Goal: Information Seeking & Learning: Find specific fact

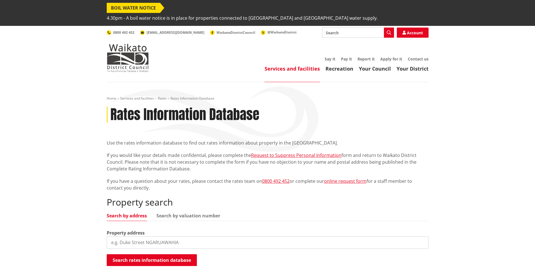
scroll to position [85, 0]
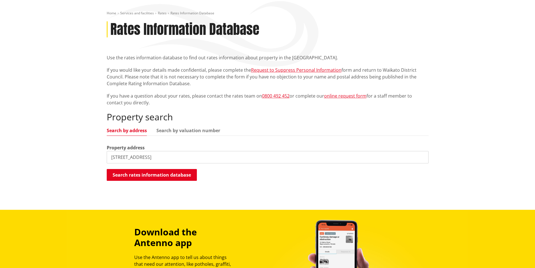
type input "19 waimaa lane"
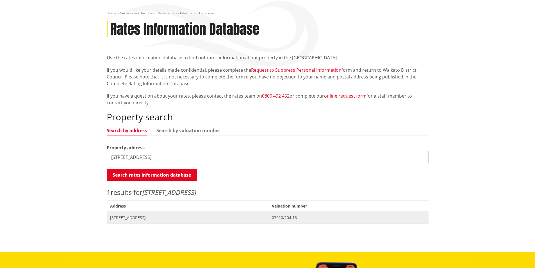
click at [189, 215] on span "[STREET_ADDRESS]" at bounding box center [187, 218] width 155 height 6
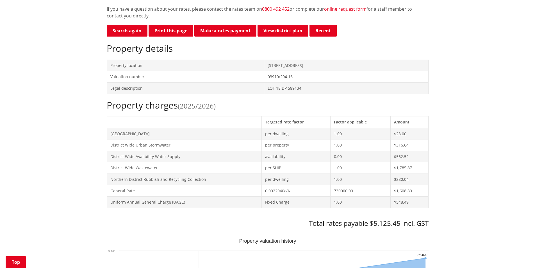
scroll to position [112, 0]
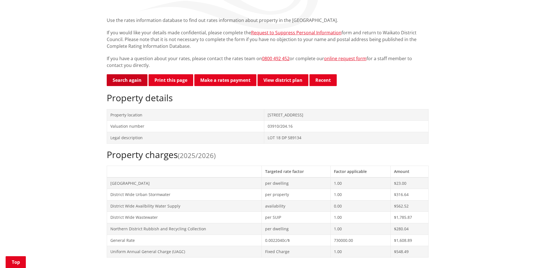
click at [128, 80] on link "Search again" at bounding box center [127, 80] width 41 height 12
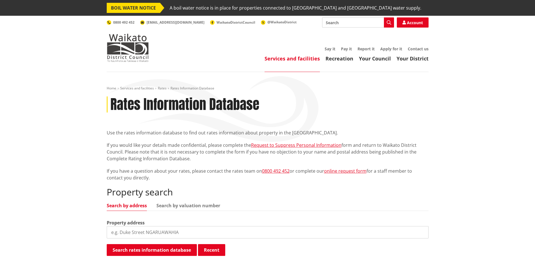
click at [159, 235] on input "search" at bounding box center [268, 232] width 322 height 12
type input "17 waimaa lane"
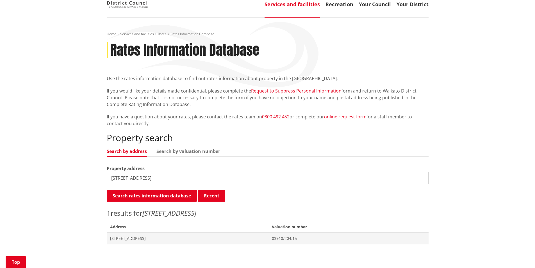
scroll to position [140, 0]
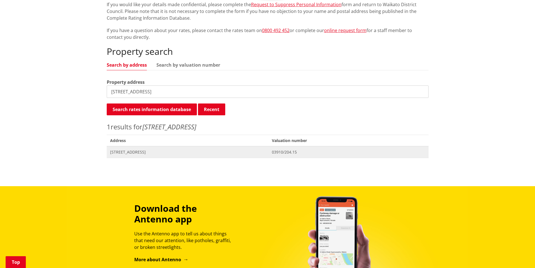
click at [150, 156] on span "Address 17 Waimaa Lane POKENO" at bounding box center [188, 152] width 162 height 12
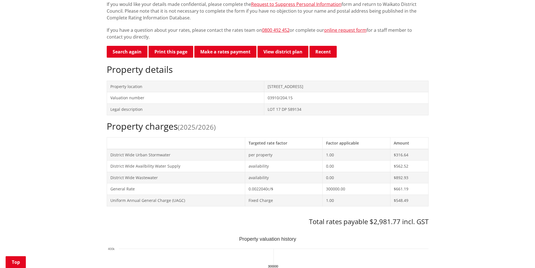
scroll to position [169, 0]
